Goal: Information Seeking & Learning: Learn about a topic

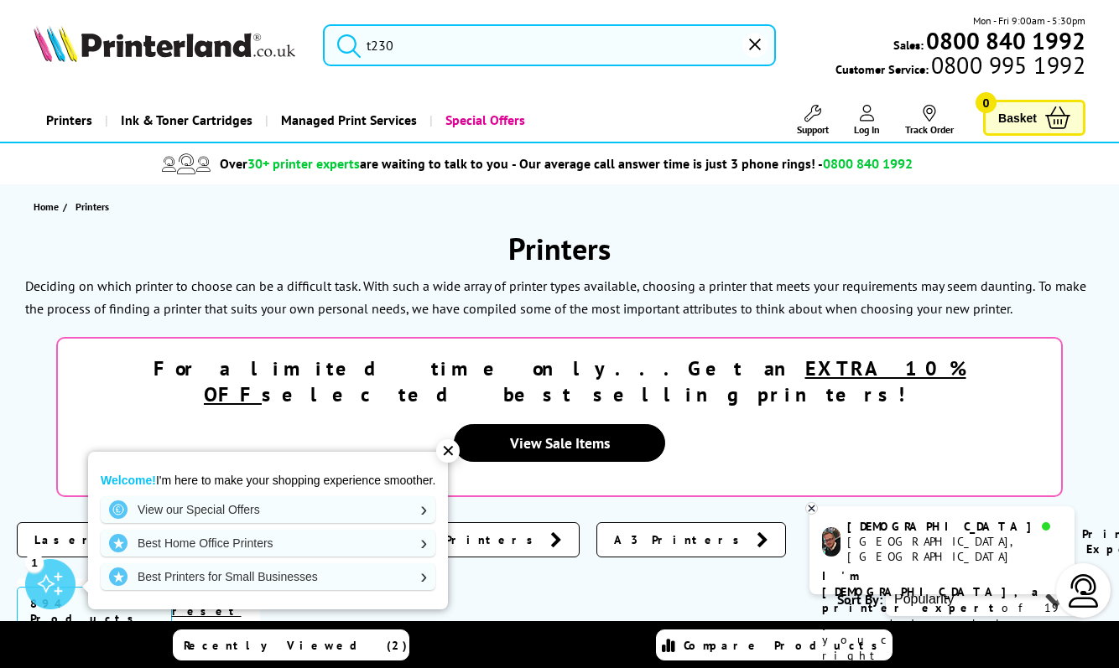
click at [448, 446] on div "✕" at bounding box center [447, 450] width 23 height 23
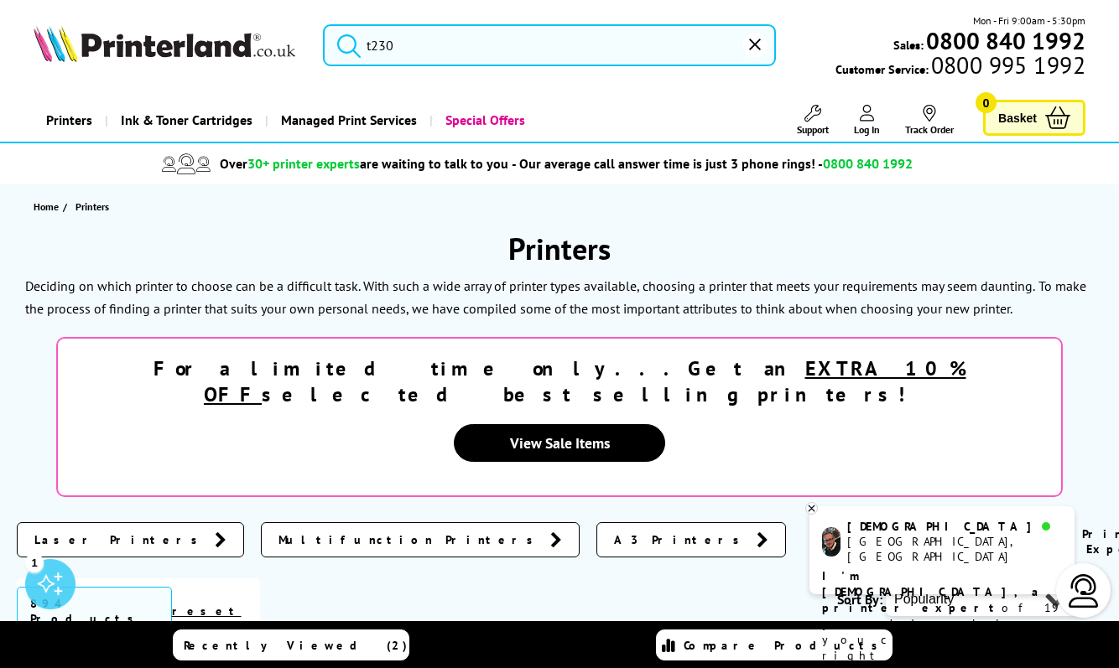
type input "t"
